Goal: Information Seeking & Learning: Learn about a topic

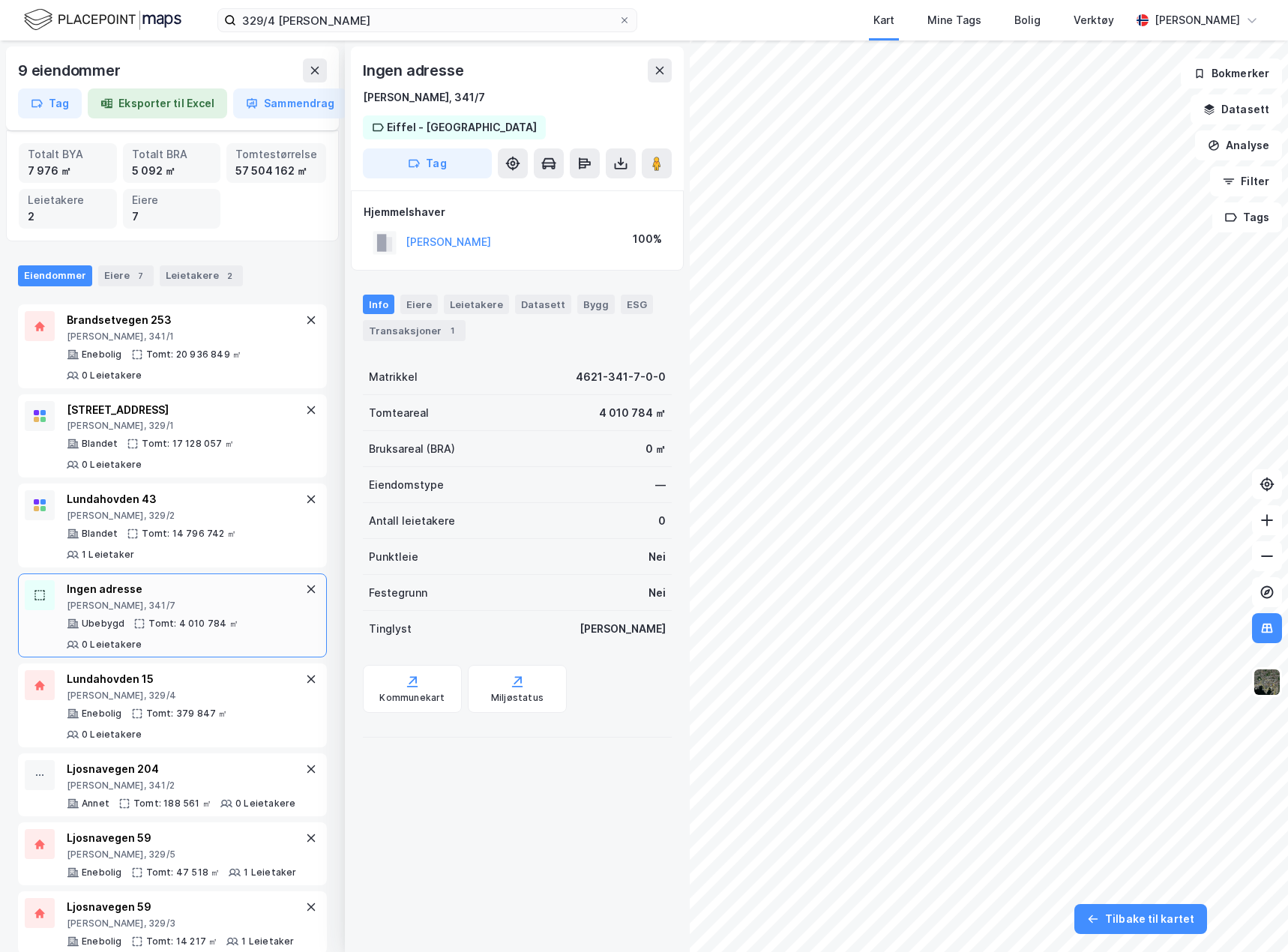
scroll to position [95, 0]
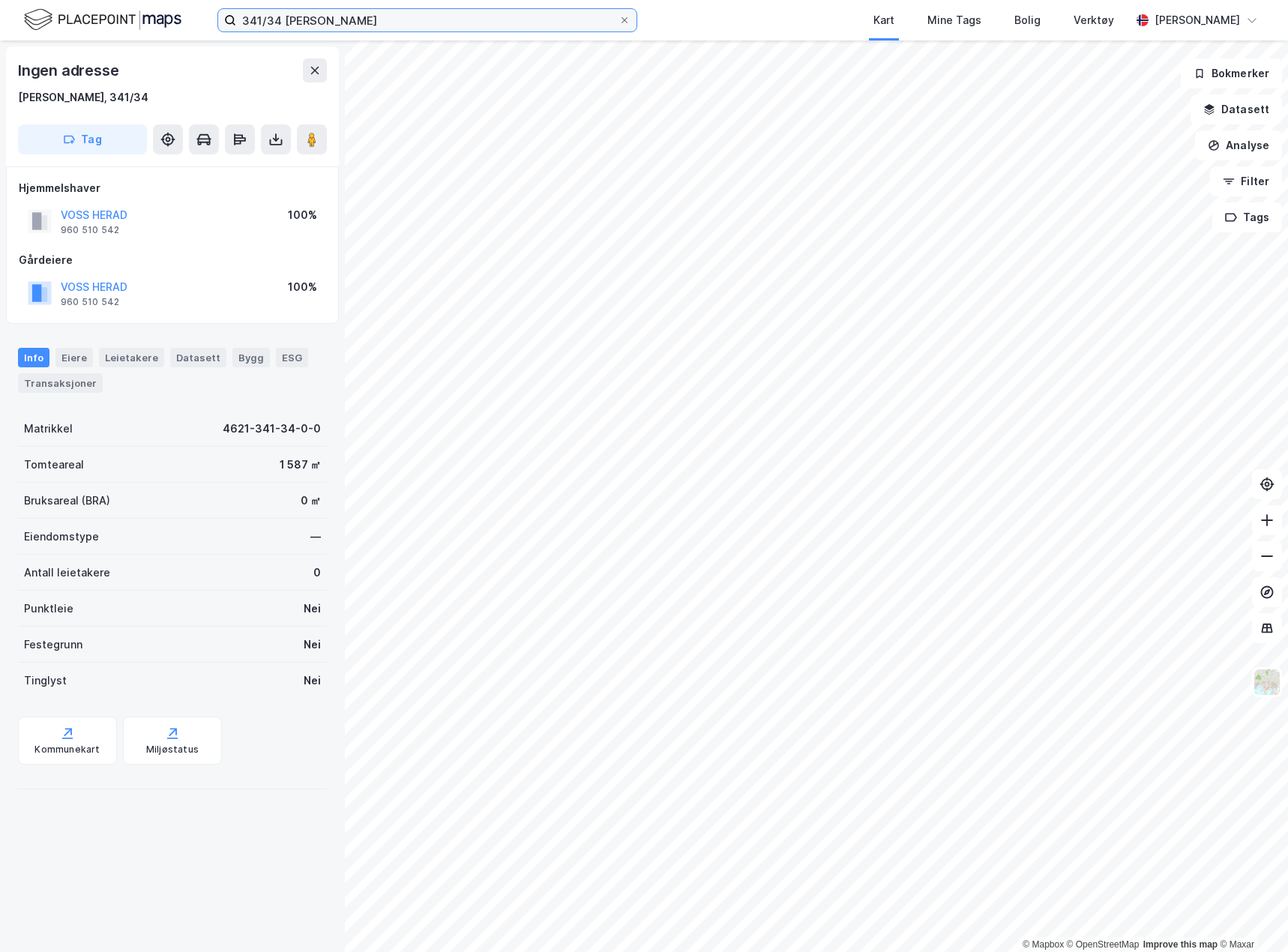
click at [269, 16] on input "341/34 voss" at bounding box center [427, 20] width 383 height 23
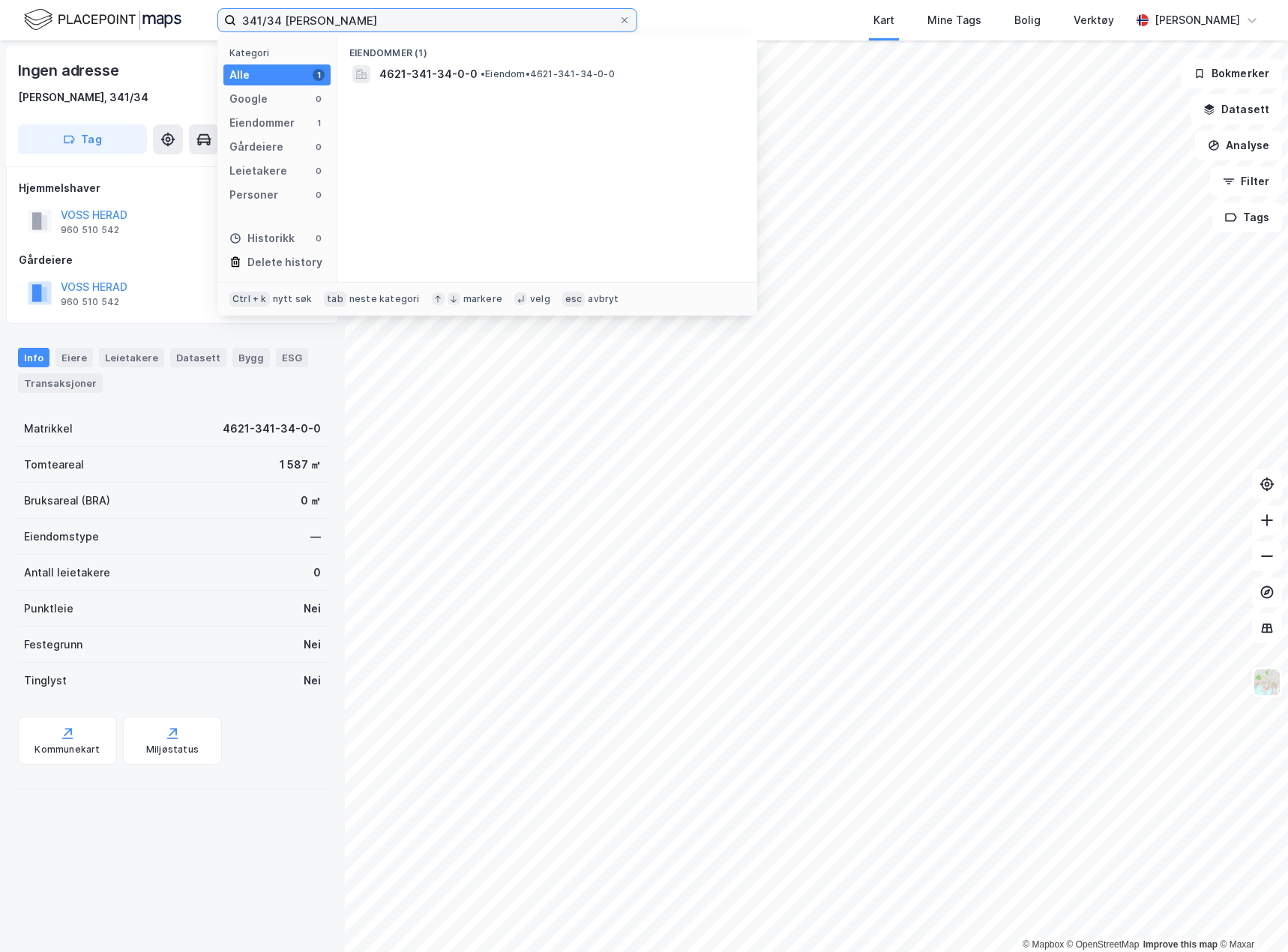
click at [269, 16] on input "341/34 voss" at bounding box center [427, 20] width 383 height 23
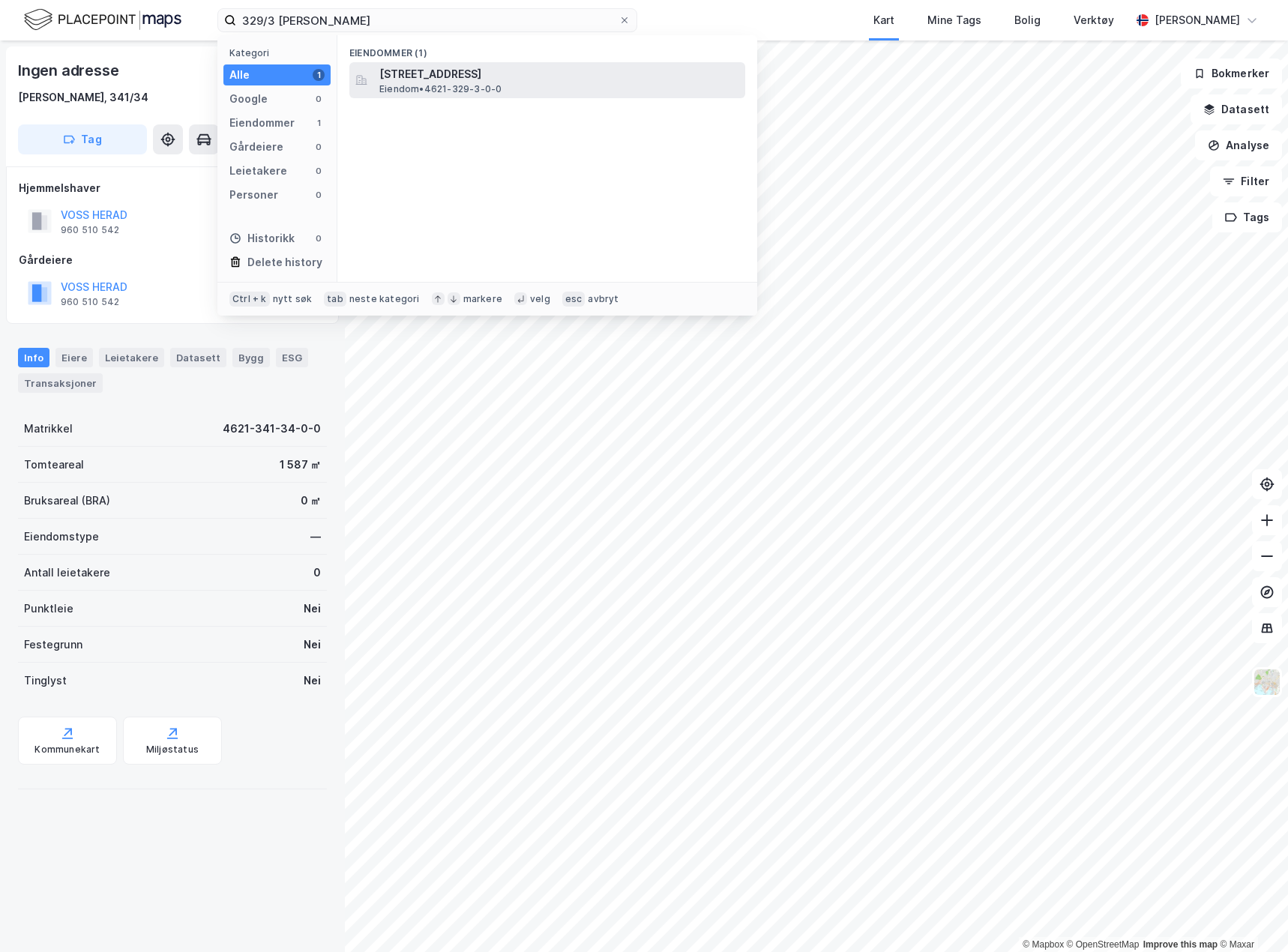
click at [495, 91] on span "Eiendom • 4621-329-3-0-0" at bounding box center [440, 89] width 123 height 12
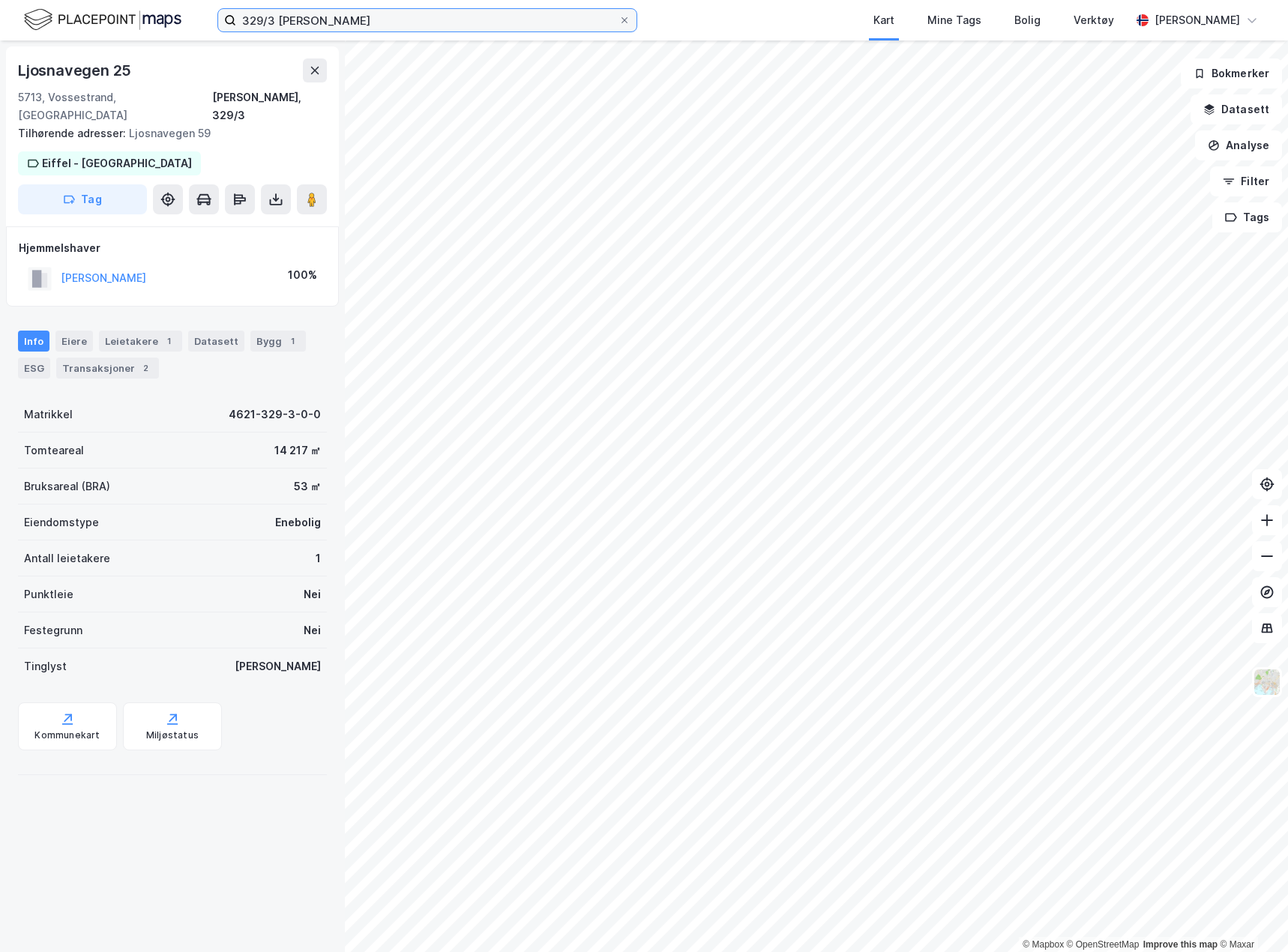
click at [269, 16] on input "329/3 voss" at bounding box center [427, 20] width 383 height 23
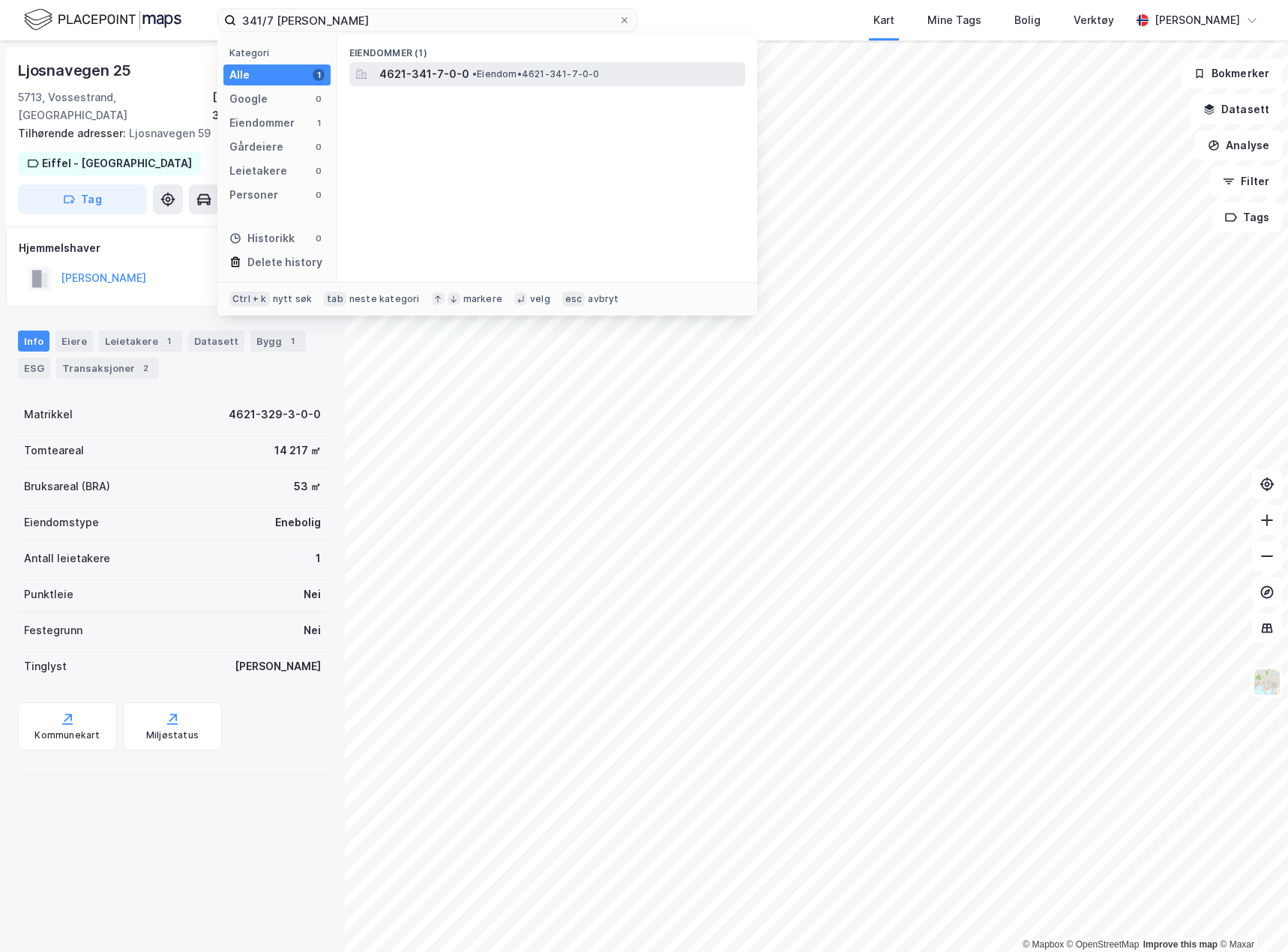
click at [476, 78] on span "• Eiendom • 4621-341-7-0-0" at bounding box center [536, 74] width 127 height 12
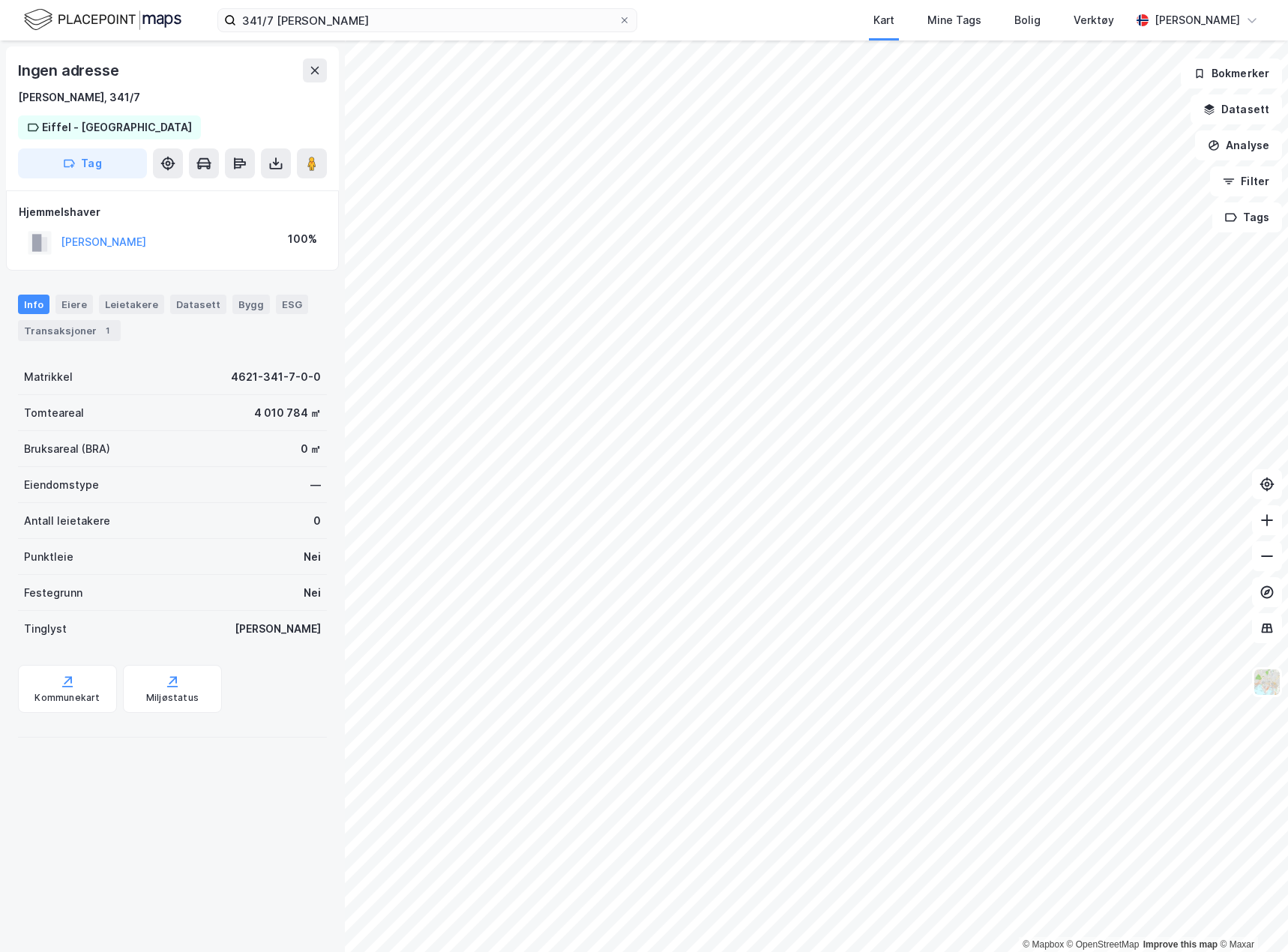
click at [760, 952] on html "341/7 voss Kart Mine Tags Bolig Verktøy Caroline Scherman © Mapbox © OpenStreet…" at bounding box center [644, 476] width 1288 height 952
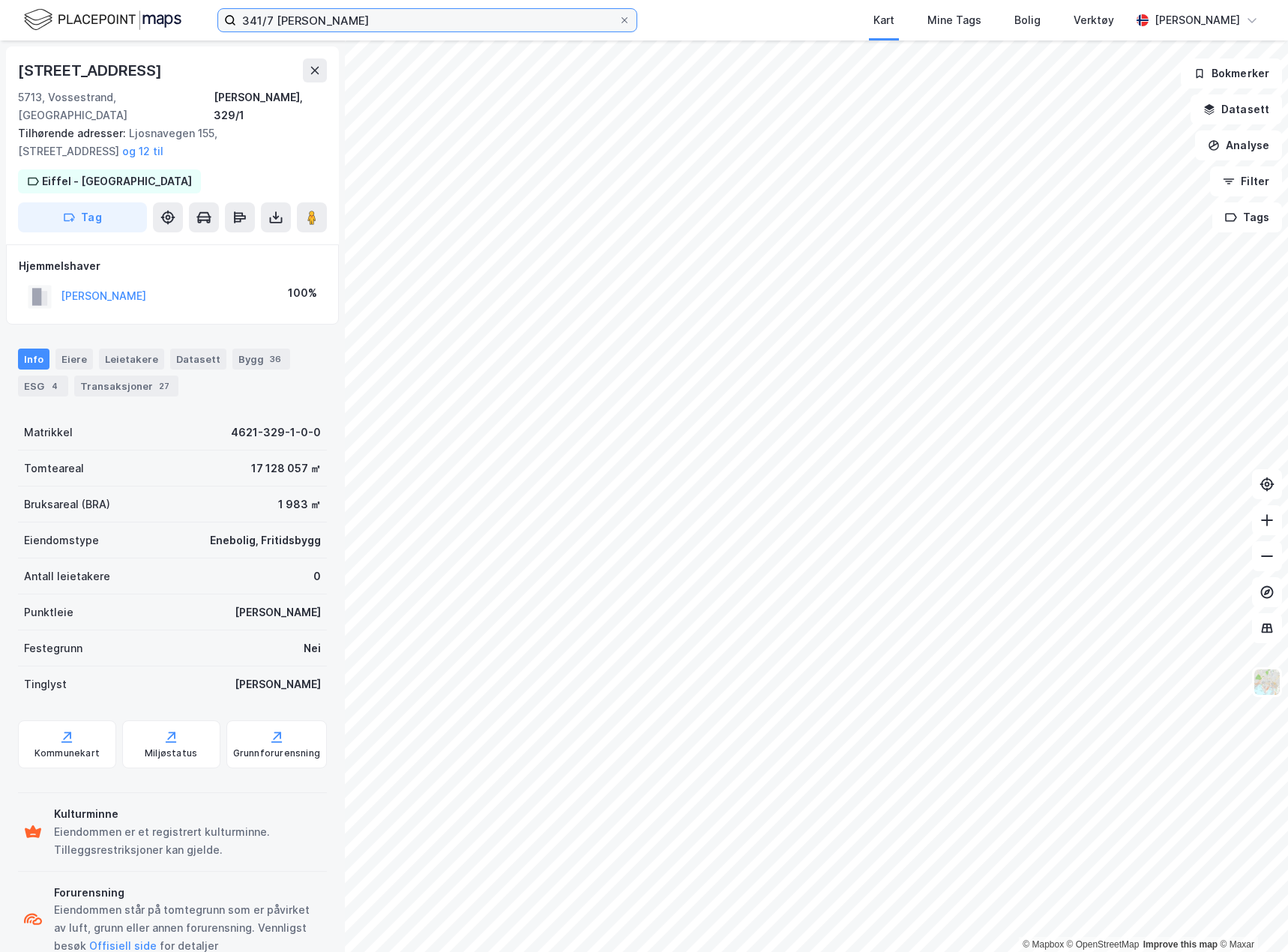
click at [248, 19] on input "341/7 voss" at bounding box center [427, 20] width 383 height 23
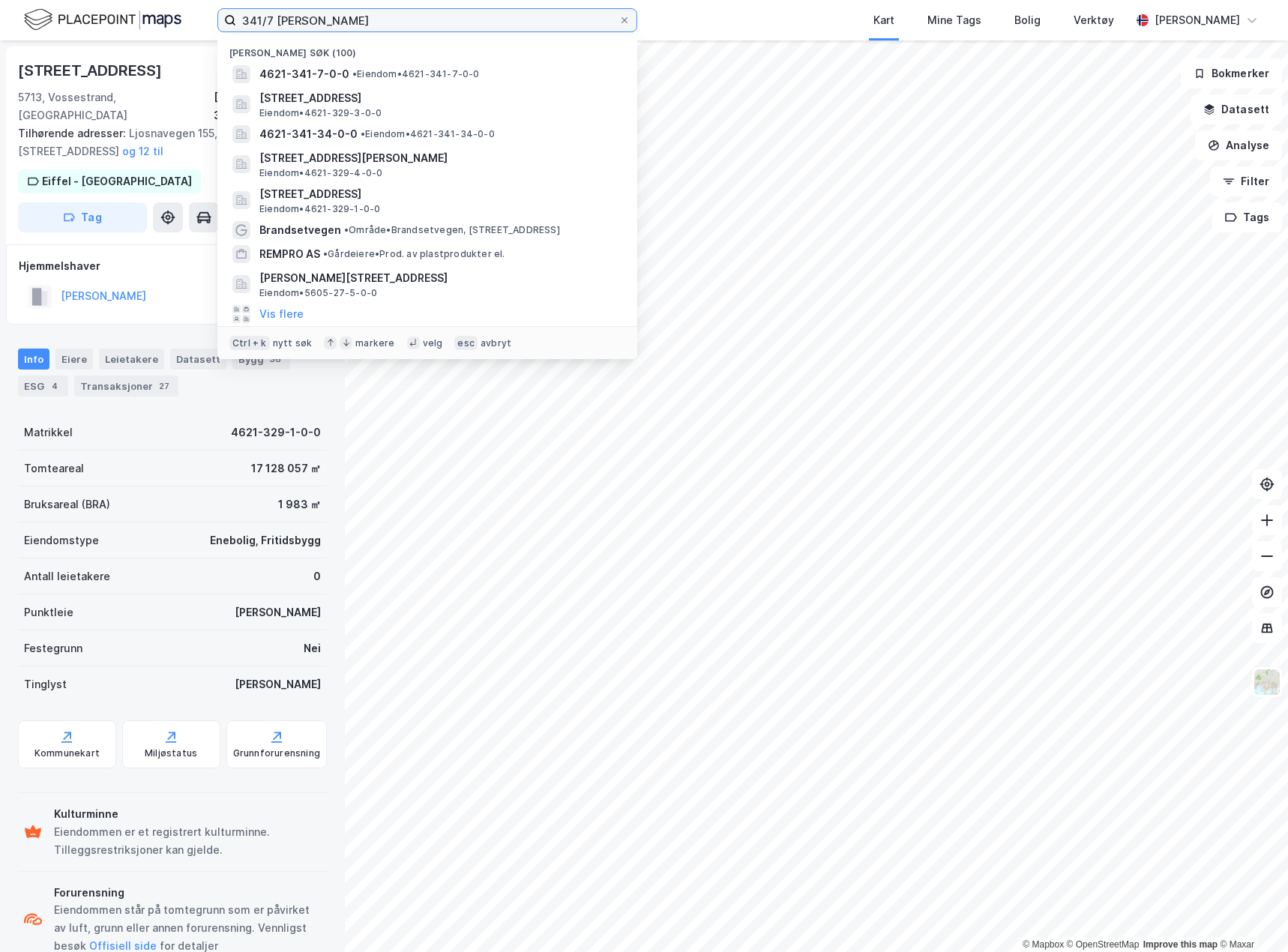
click at [266, 20] on input "341/7 voss" at bounding box center [427, 20] width 383 height 23
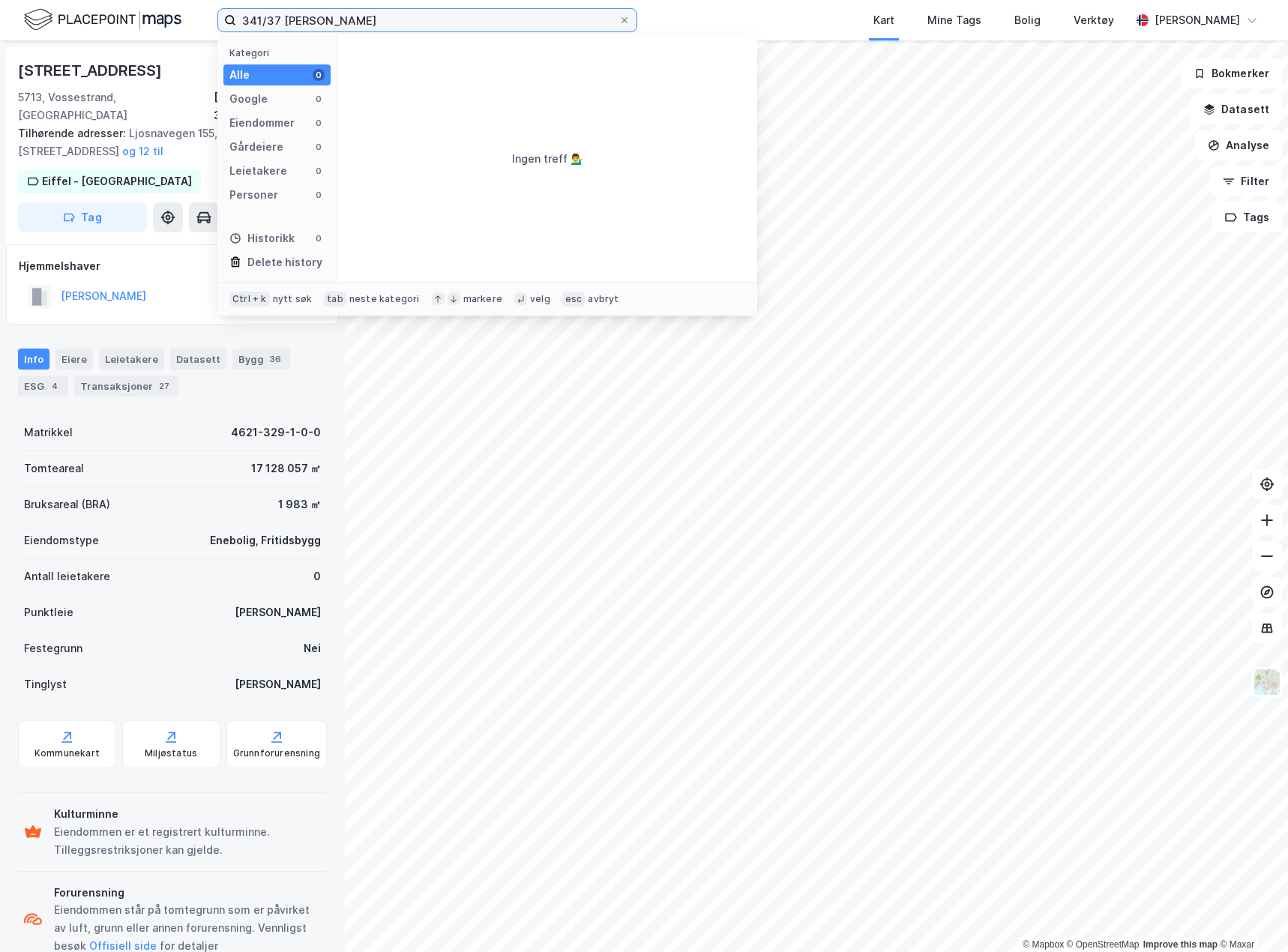
type input "341/7 voss"
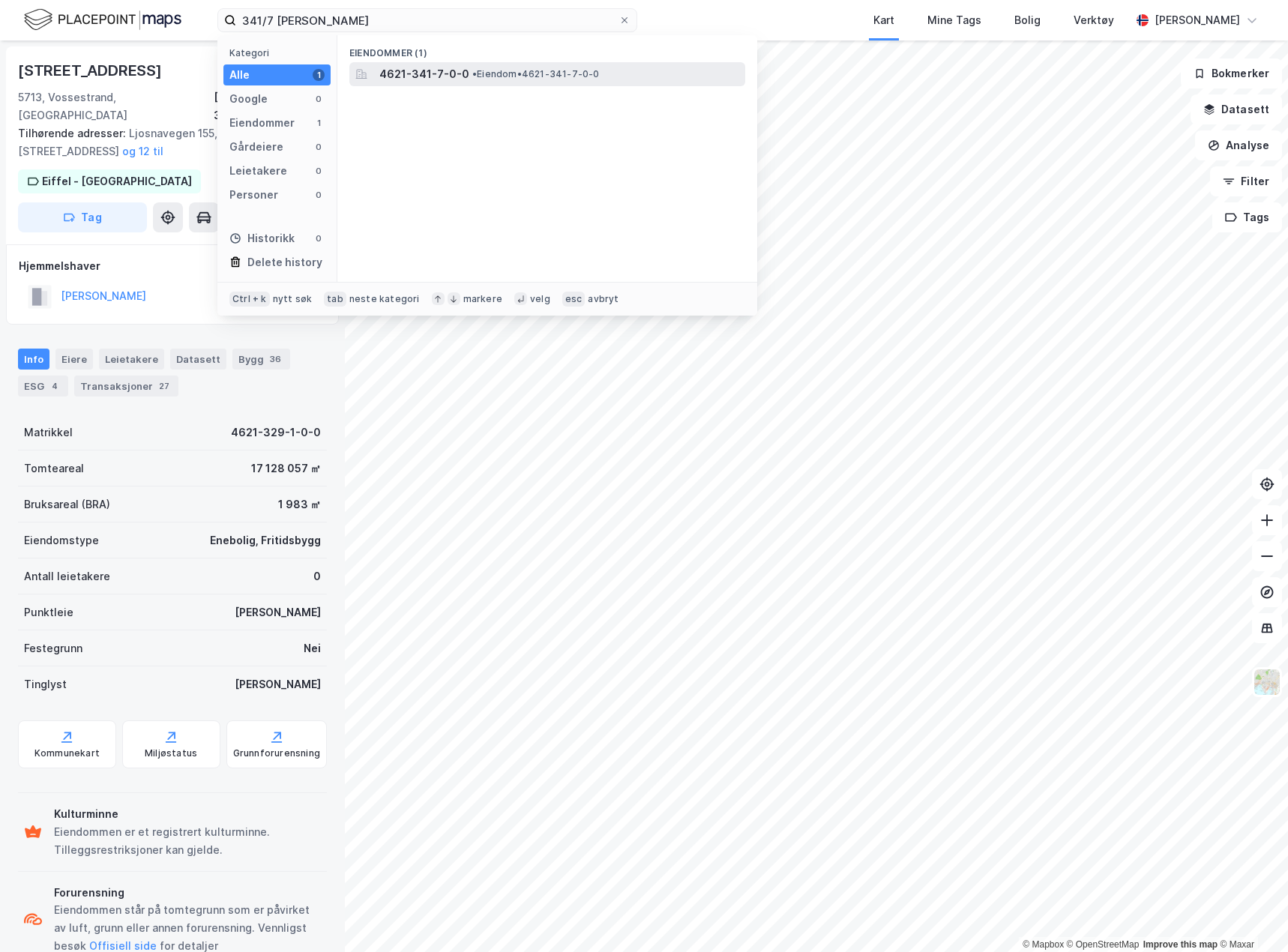
click at [488, 76] on span "• Eiendom • 4621-341-7-0-0" at bounding box center [536, 74] width 127 height 12
